Goal: Information Seeking & Learning: Learn about a topic

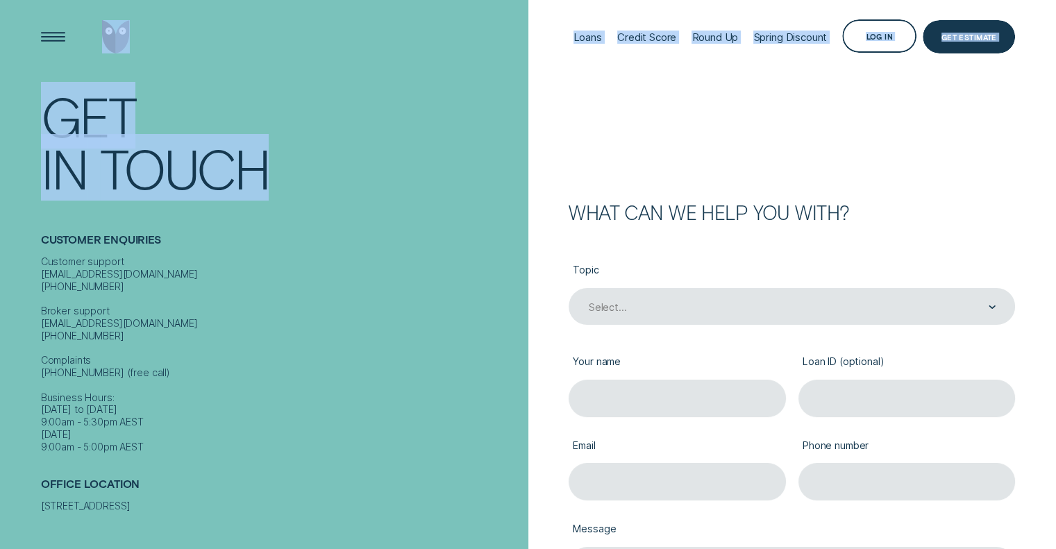
drag, startPoint x: 292, startPoint y: 180, endPoint x: 101, endPoint y: 42, distance: 235.2
click at [321, 82] on div "Contact Get In Touch" at bounding box center [281, 141] width 481 height 135
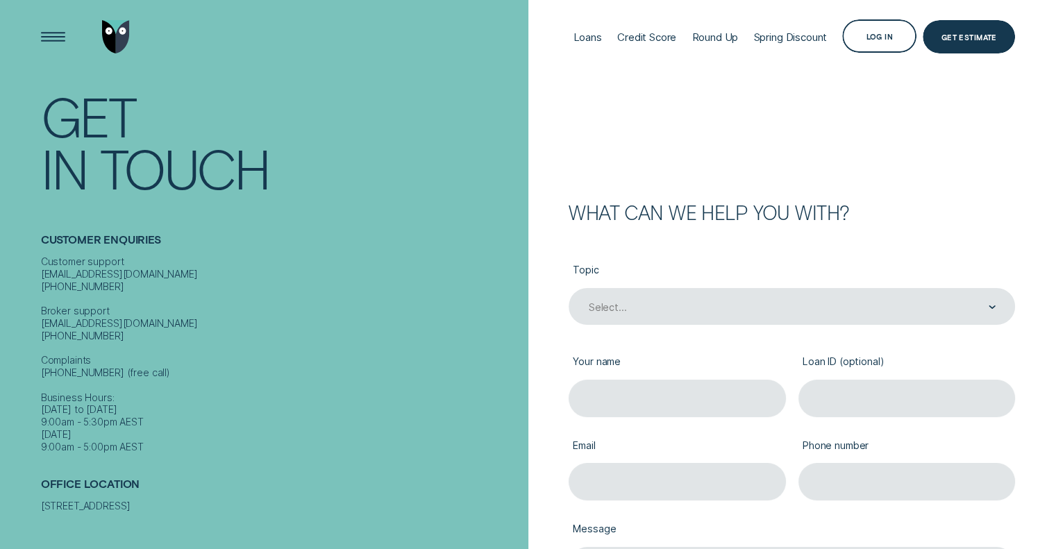
click at [632, 83] on form "What can we help you with? Topic Select... Your name Loan ID (optional) Email P…" at bounding box center [792, 404] width 528 height 809
click at [668, 34] on div "Credit Score" at bounding box center [646, 37] width 59 height 13
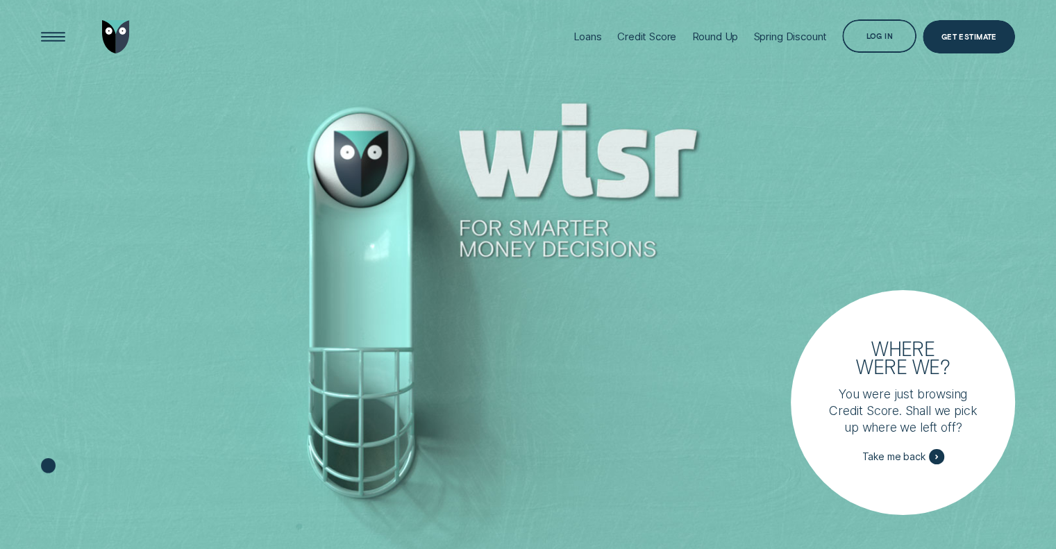
click at [856, 35] on div "Log in" at bounding box center [879, 35] width 74 height 33
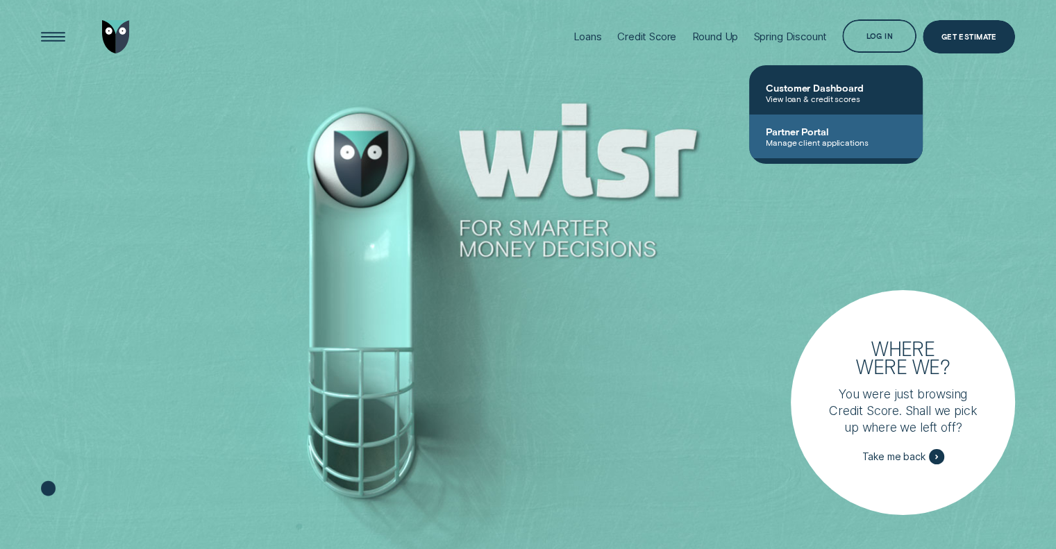
click at [831, 128] on span "Partner Portal" at bounding box center [836, 132] width 140 height 12
